Goal: Transaction & Acquisition: Purchase product/service

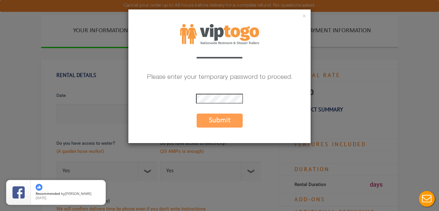
drag, startPoint x: 219, startPoint y: 121, endPoint x: 219, endPoint y: 117, distance: 3.7
click at [219, 121] on button "Submit" at bounding box center [220, 121] width 46 height 14
click at [219, 117] on button "Submit" at bounding box center [220, 121] width 46 height 14
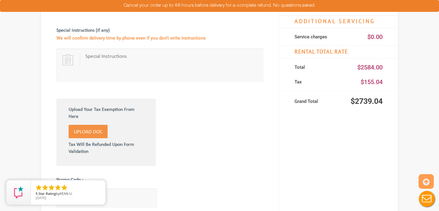
scroll to position [462, 0]
